Goal: Task Accomplishment & Management: Use online tool/utility

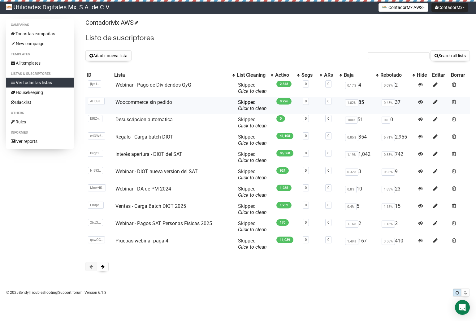
scroll to position [58, 0]
click at [105, 272] on button at bounding box center [103, 266] width 12 height 9
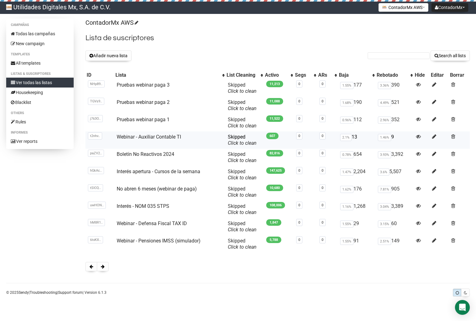
scroll to position [58, 0]
click at [92, 269] on span at bounding box center [91, 267] width 4 height 4
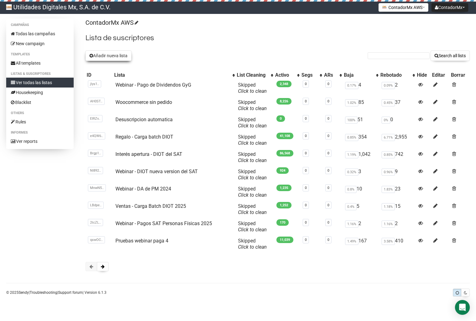
click at [120, 57] on button "Añadir nueva lista" at bounding box center [108, 55] width 46 height 11
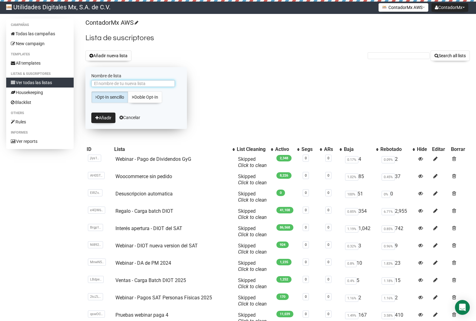
paste input "ebinar - Inteligencia Artificial TI"
type input "Webinar - Inteligencia Artificial GyG"
click at [97, 128] on form "Nombre de lista Webinar - Inteligencia Artificial GyG Opt-In sencillo Doble Opt…" at bounding box center [136, 98] width 102 height 62
click at [102, 117] on button "Añadir" at bounding box center [103, 118] width 24 height 11
